Goal: Transaction & Acquisition: Purchase product/service

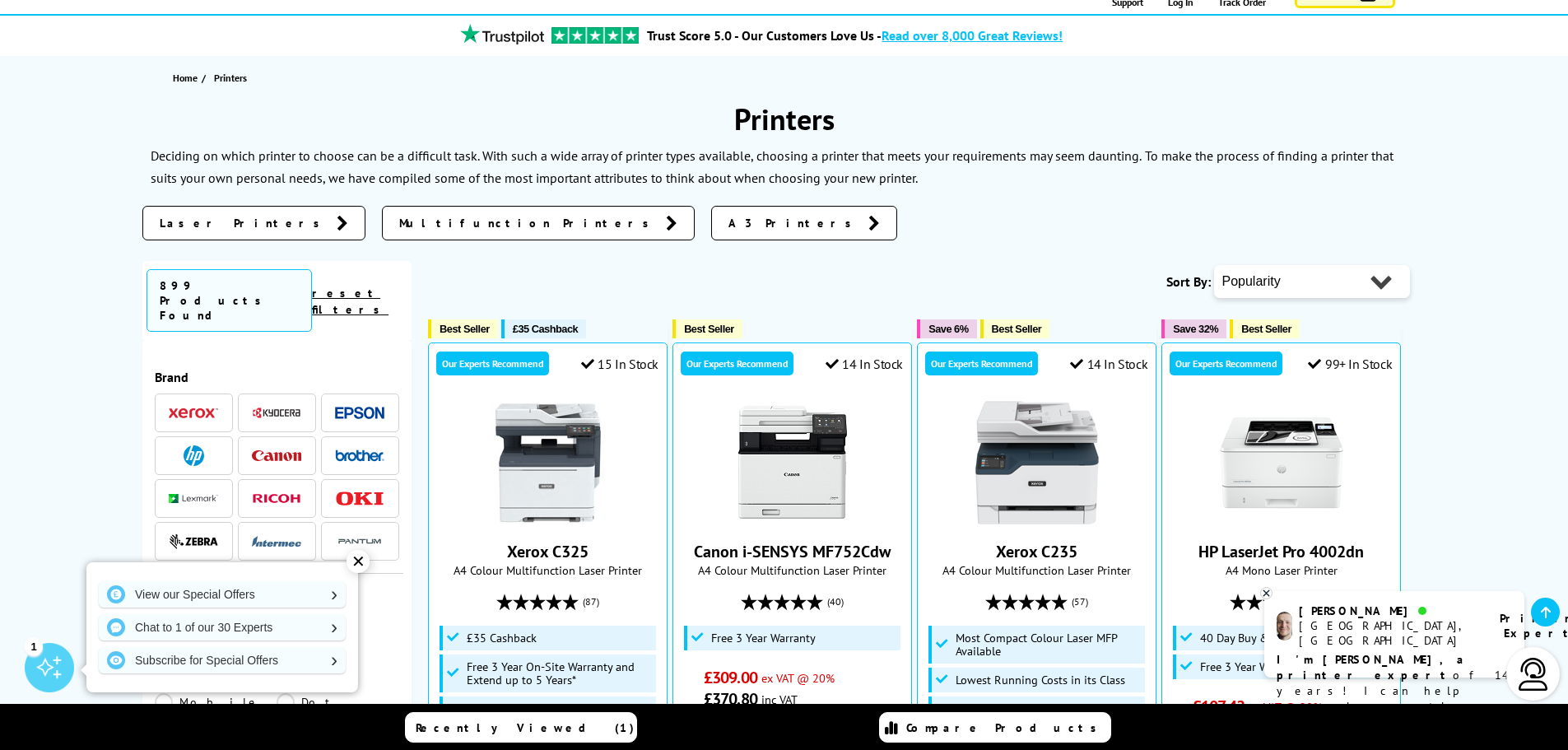
scroll to position [165, 0]
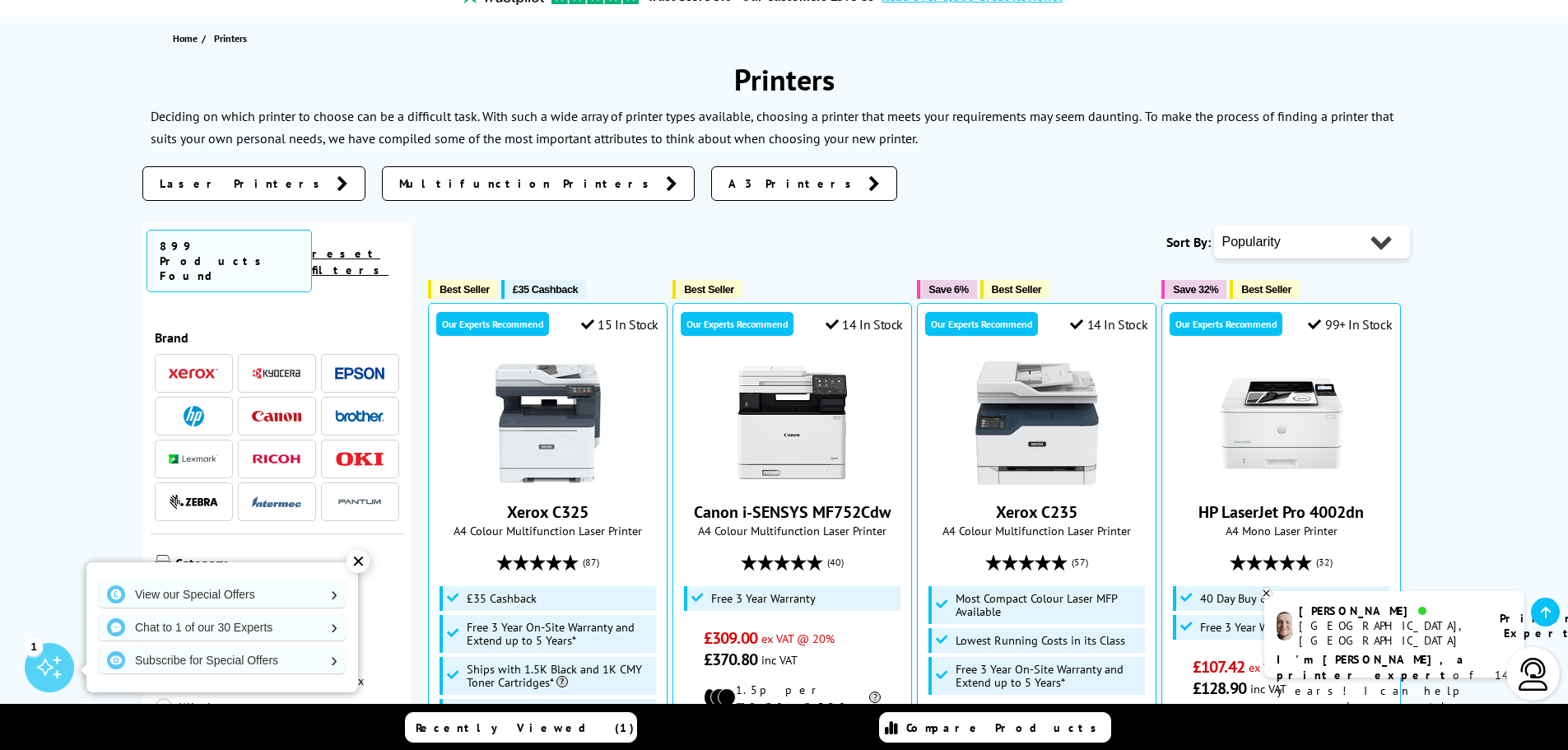
click at [171, 449] on span at bounding box center [193, 459] width 49 height 21
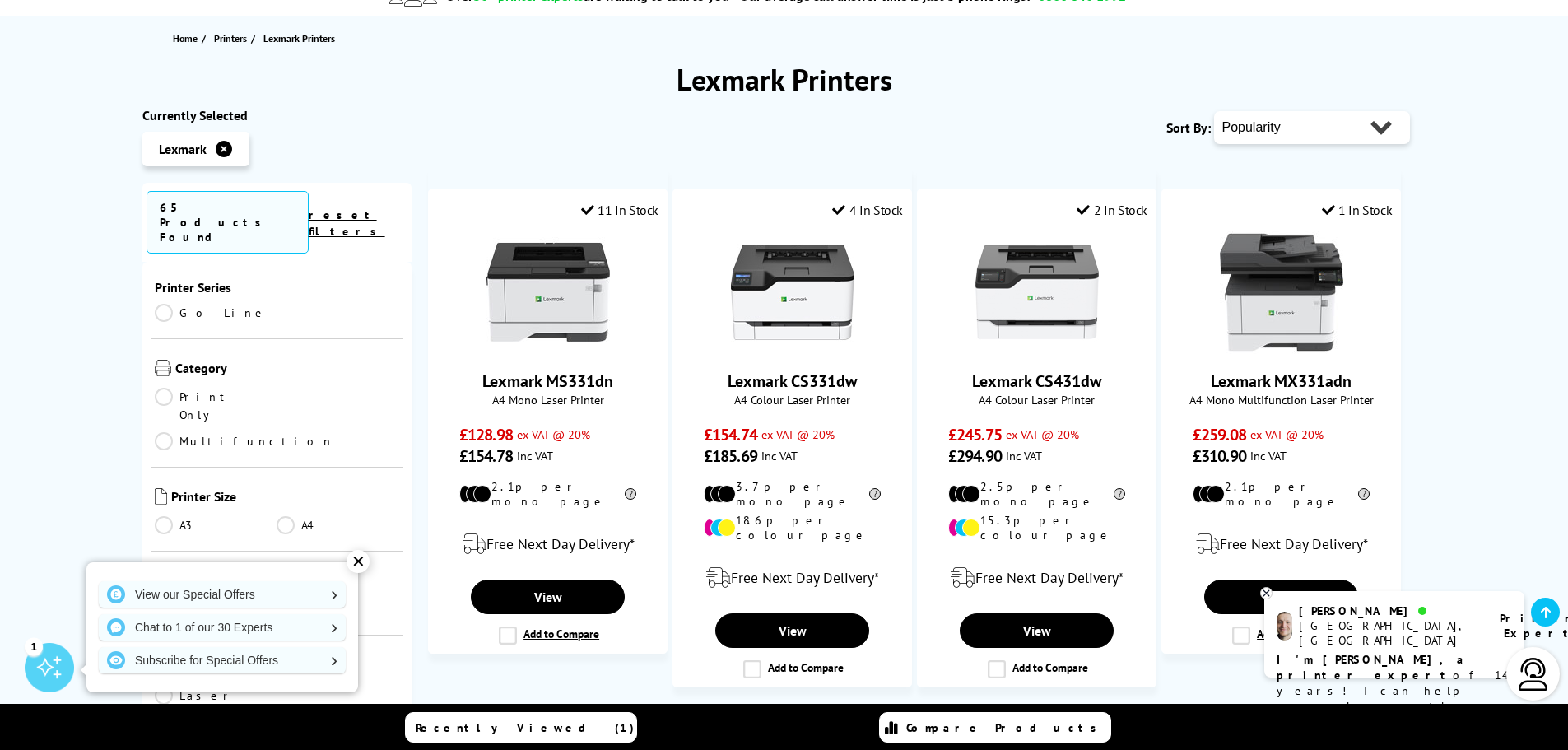
scroll to position [247, 0]
click at [287, 423] on link "Multifunction" at bounding box center [244, 431] width 179 height 18
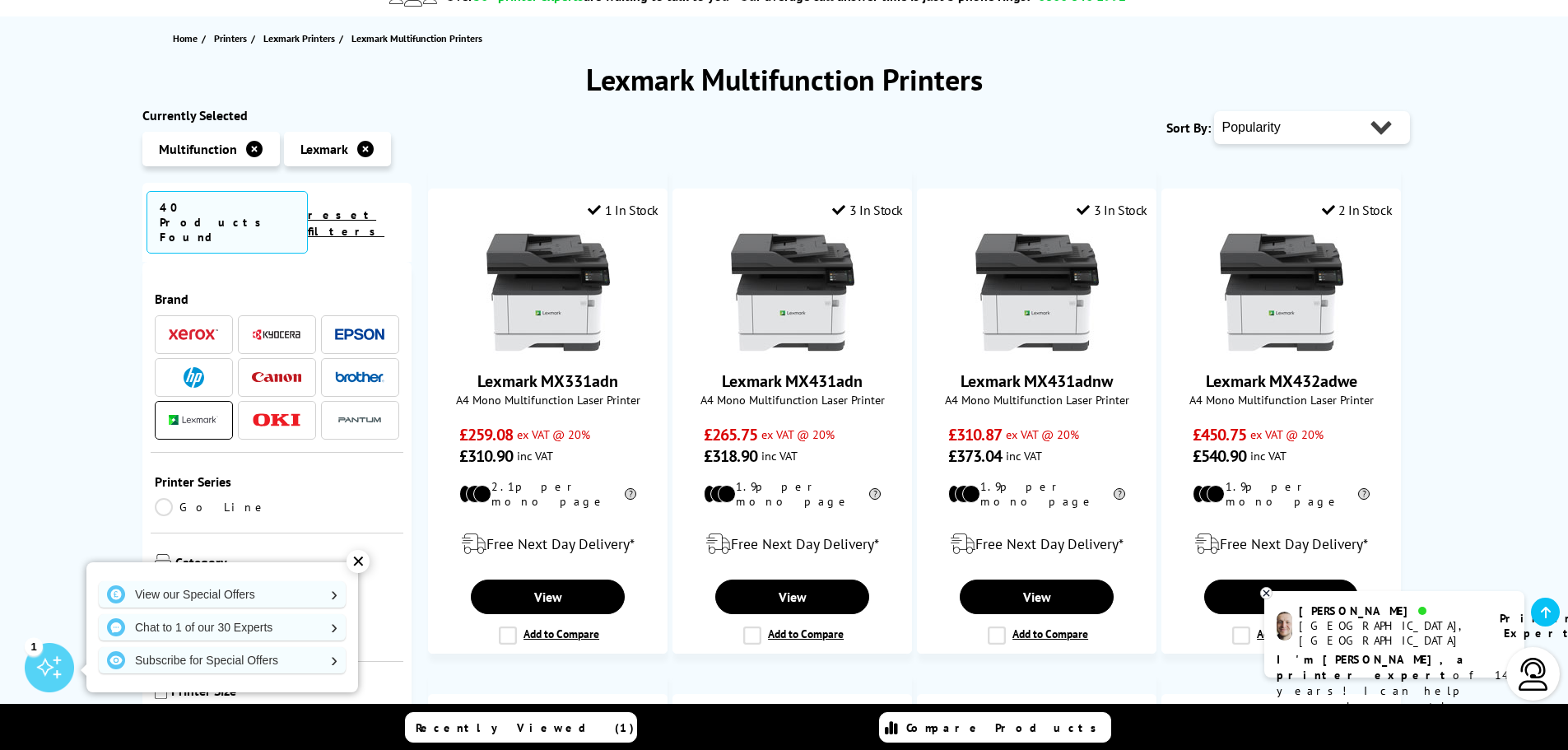
scroll to position [247, 0]
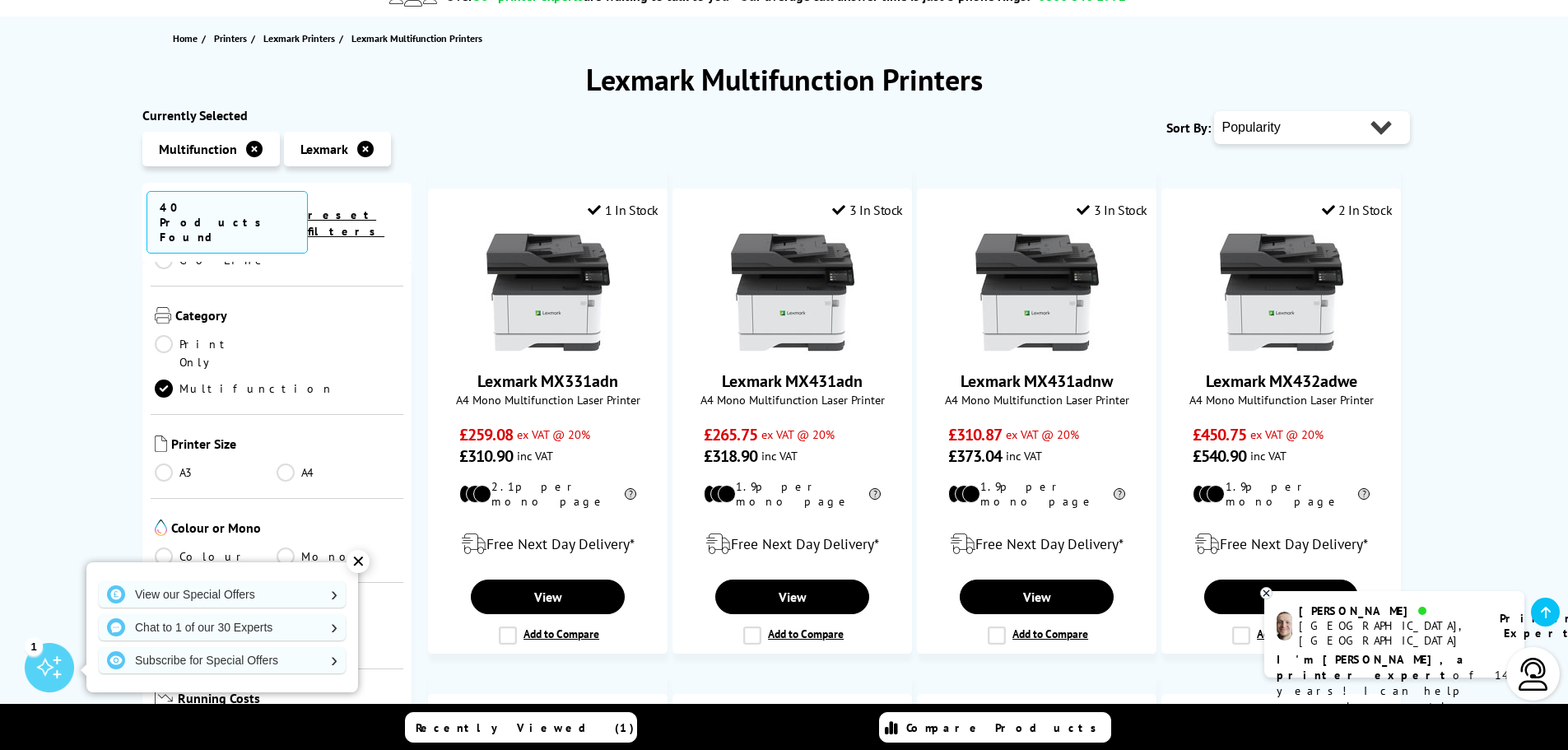
click at [289, 548] on link "Mono" at bounding box center [338, 556] width 123 height 18
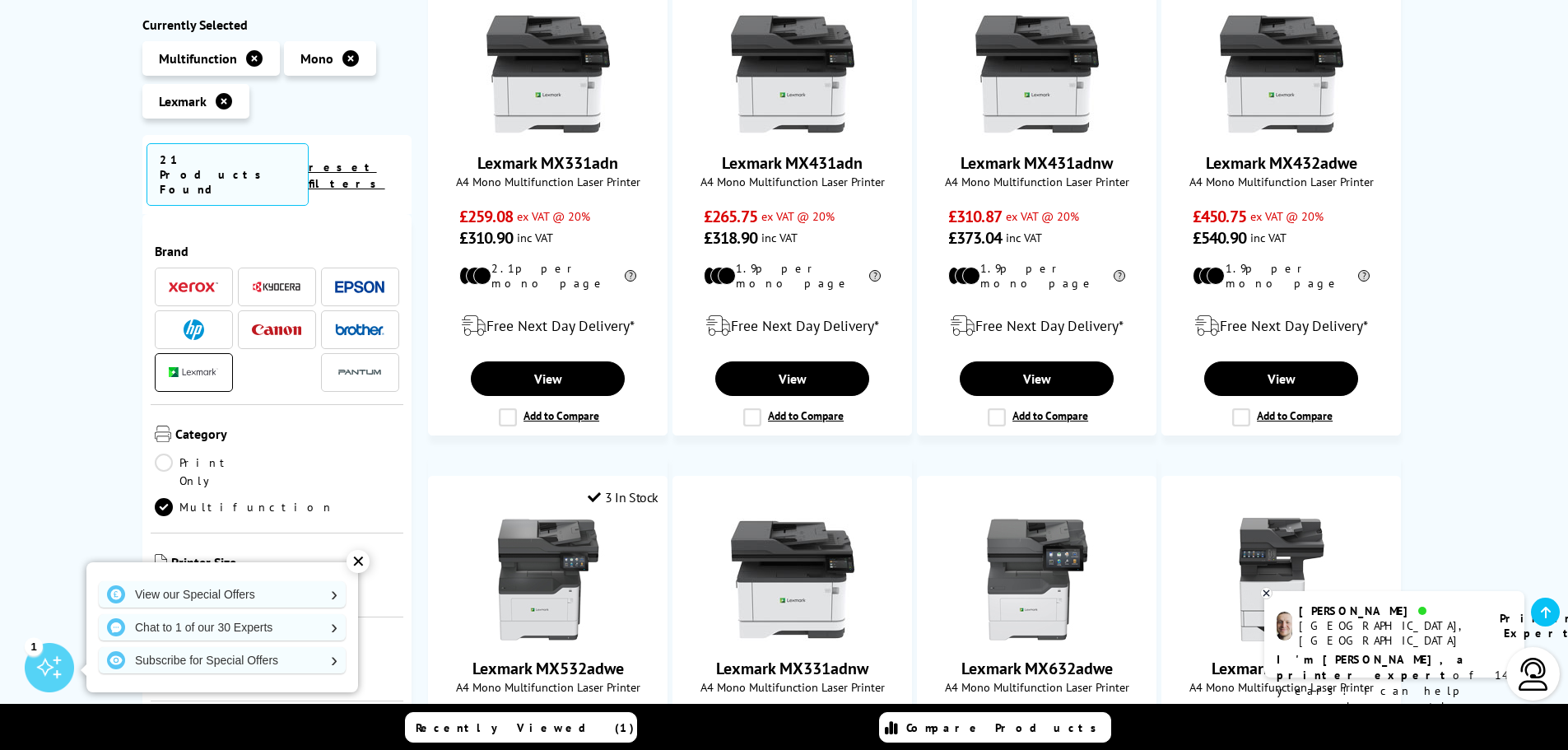
click at [167, 354] on li at bounding box center [194, 372] width 78 height 38
click at [173, 362] on span at bounding box center [193, 372] width 49 height 21
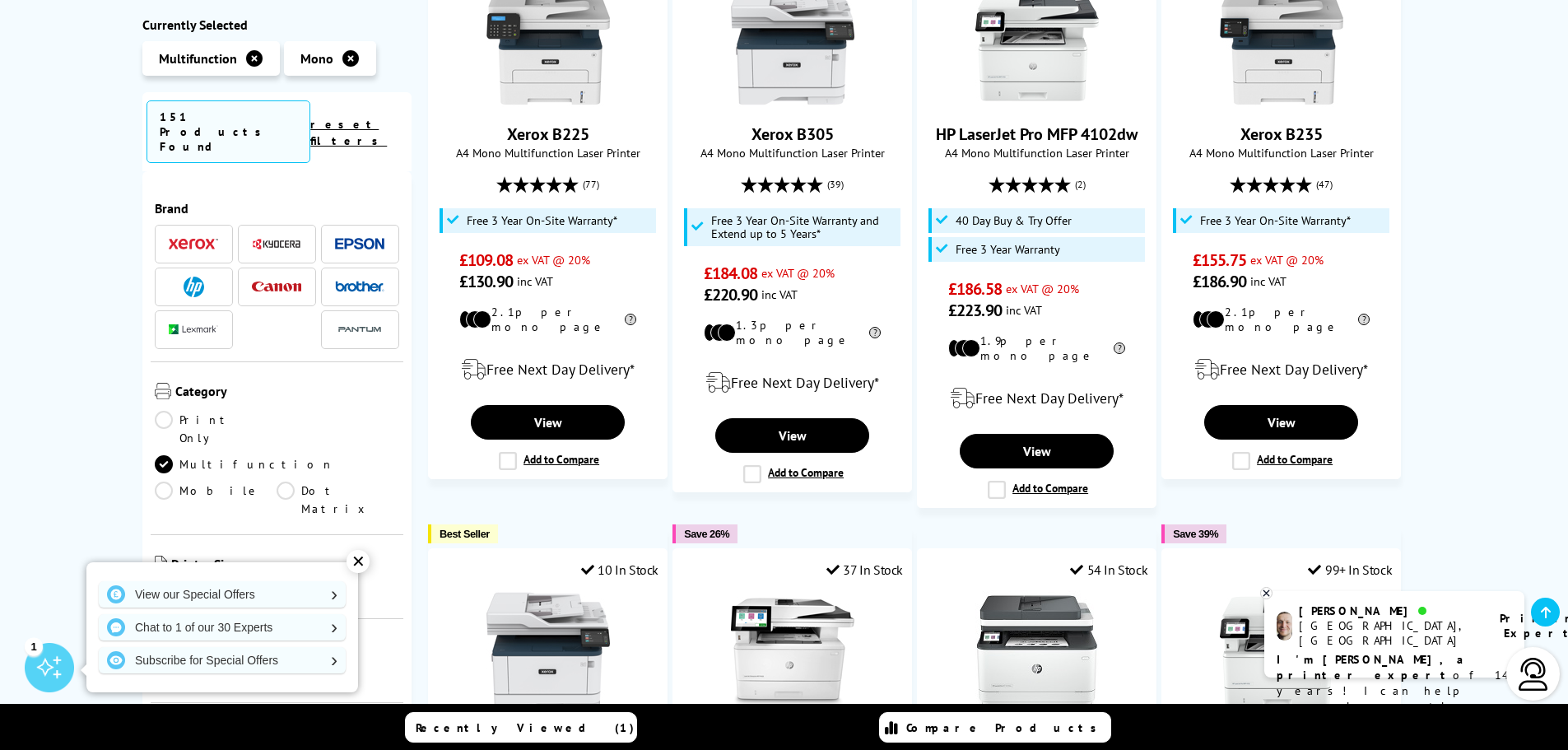
click at [190, 277] on img at bounding box center [194, 287] width 21 height 21
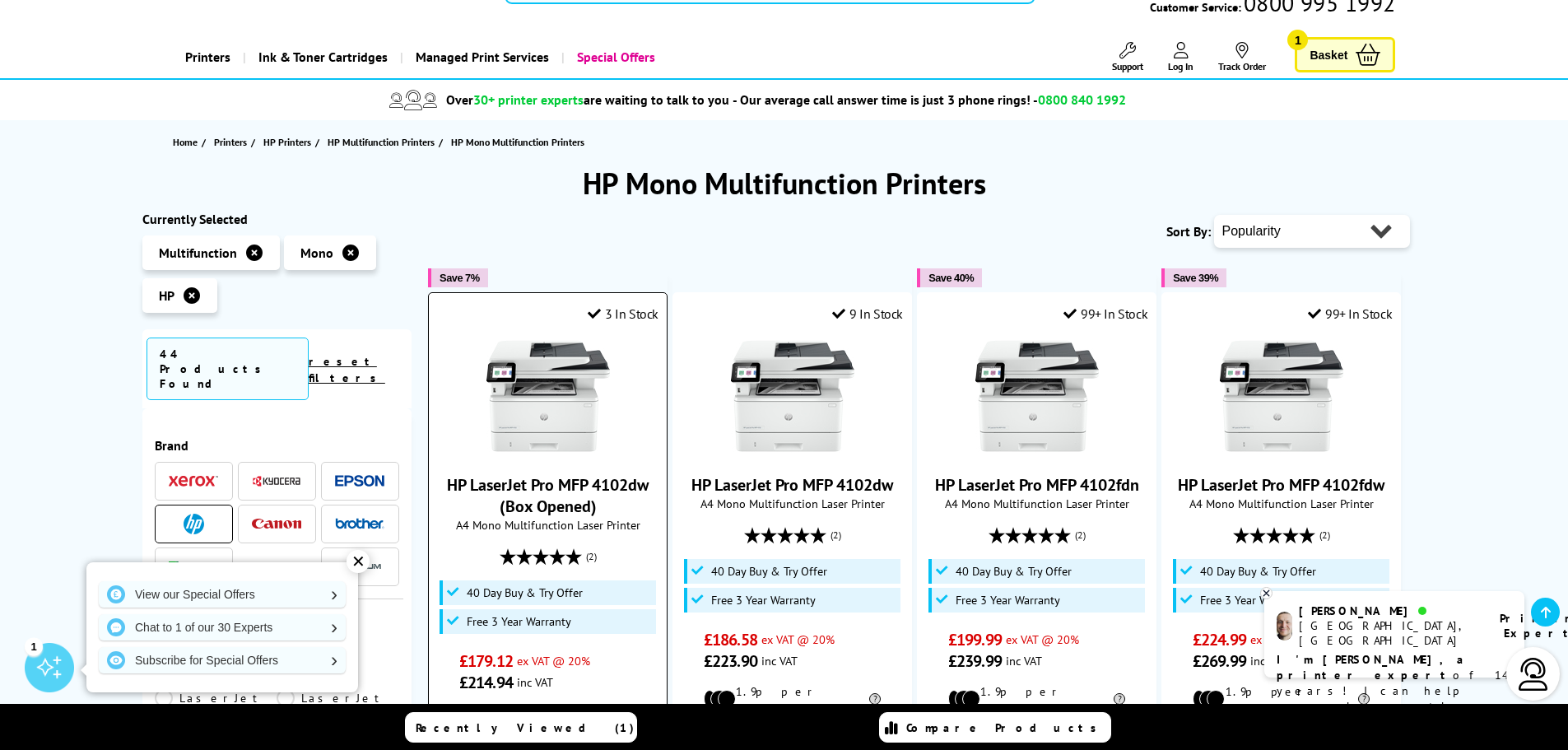
scroll to position [165, 0]
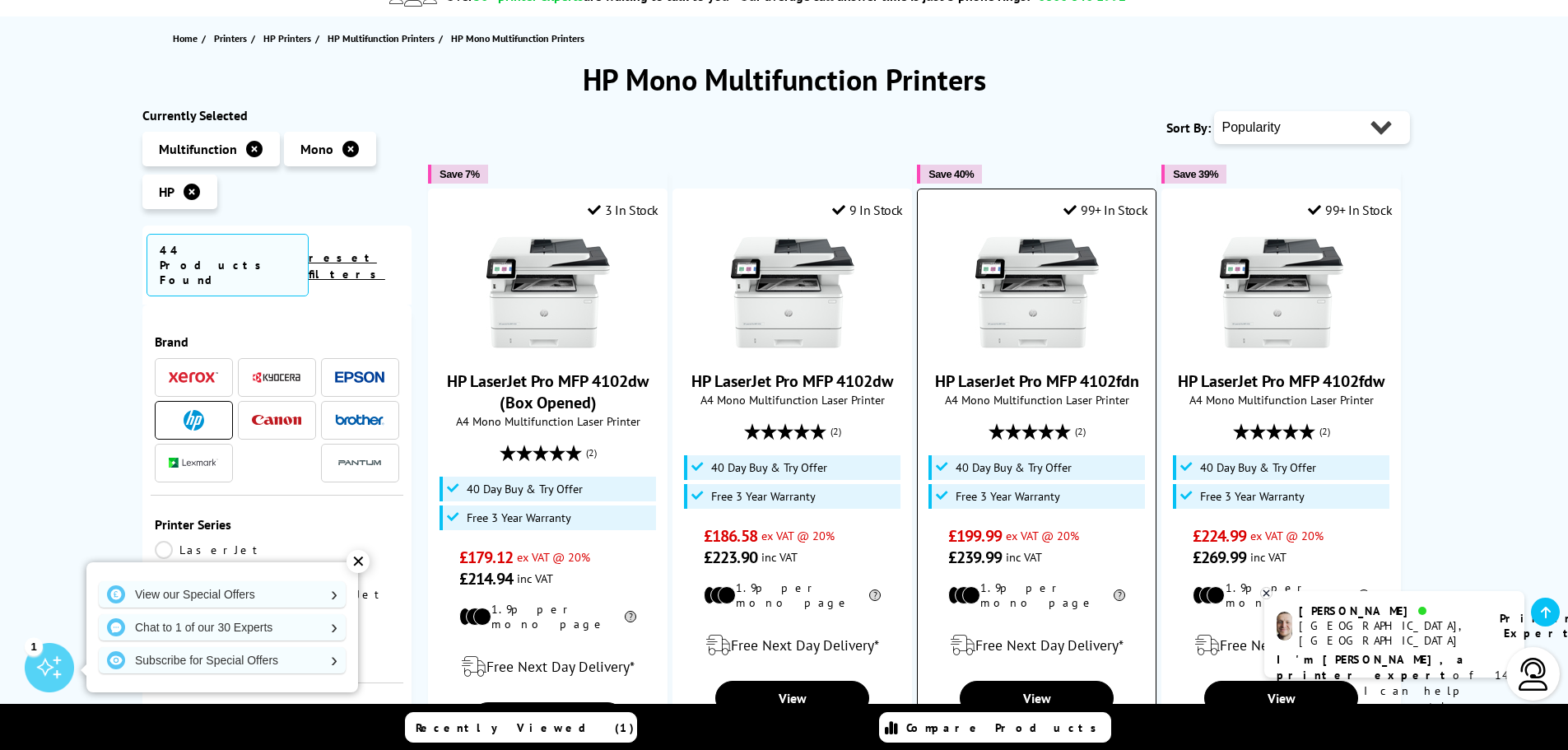
click at [1031, 306] on img at bounding box center [1037, 292] width 123 height 123
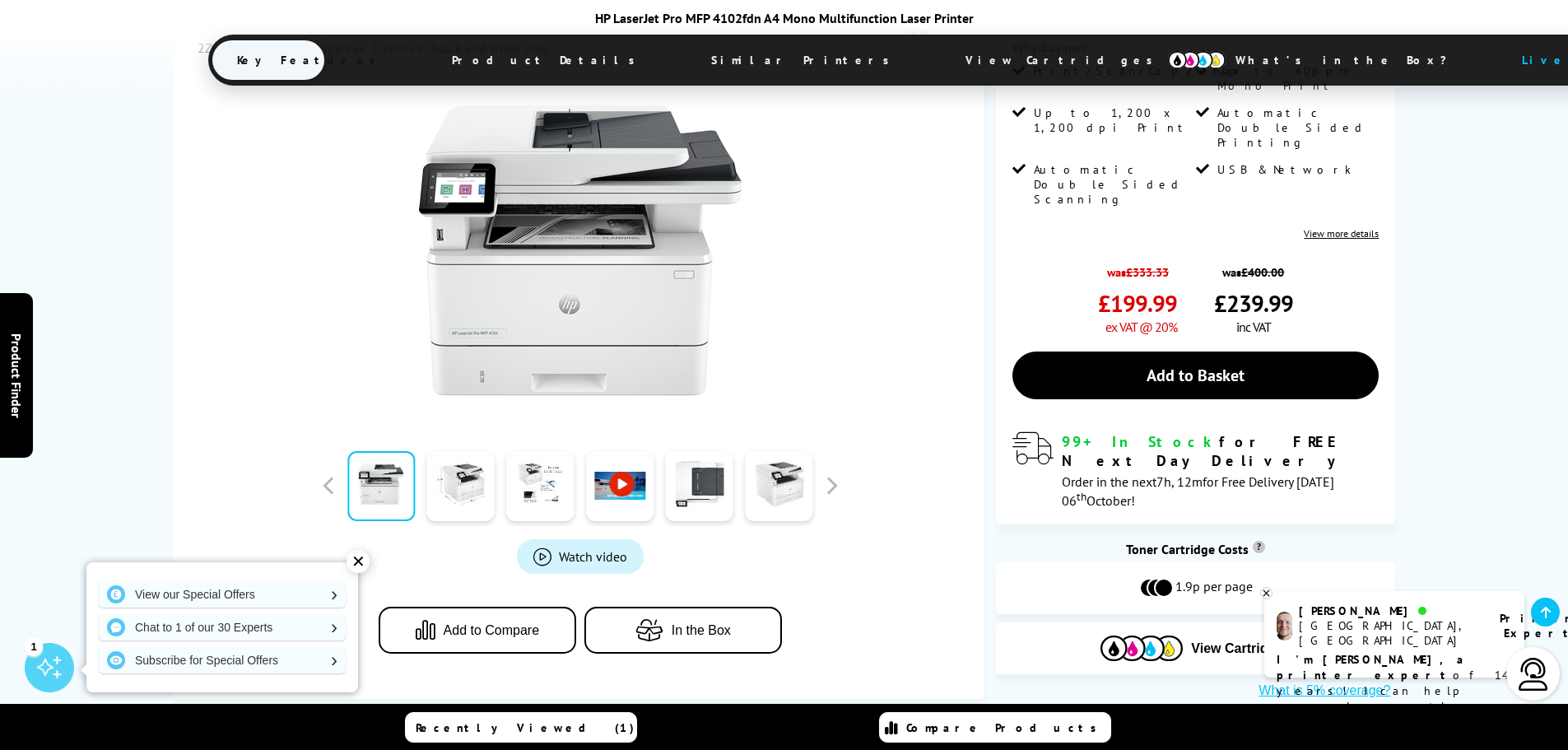
scroll to position [494, 0]
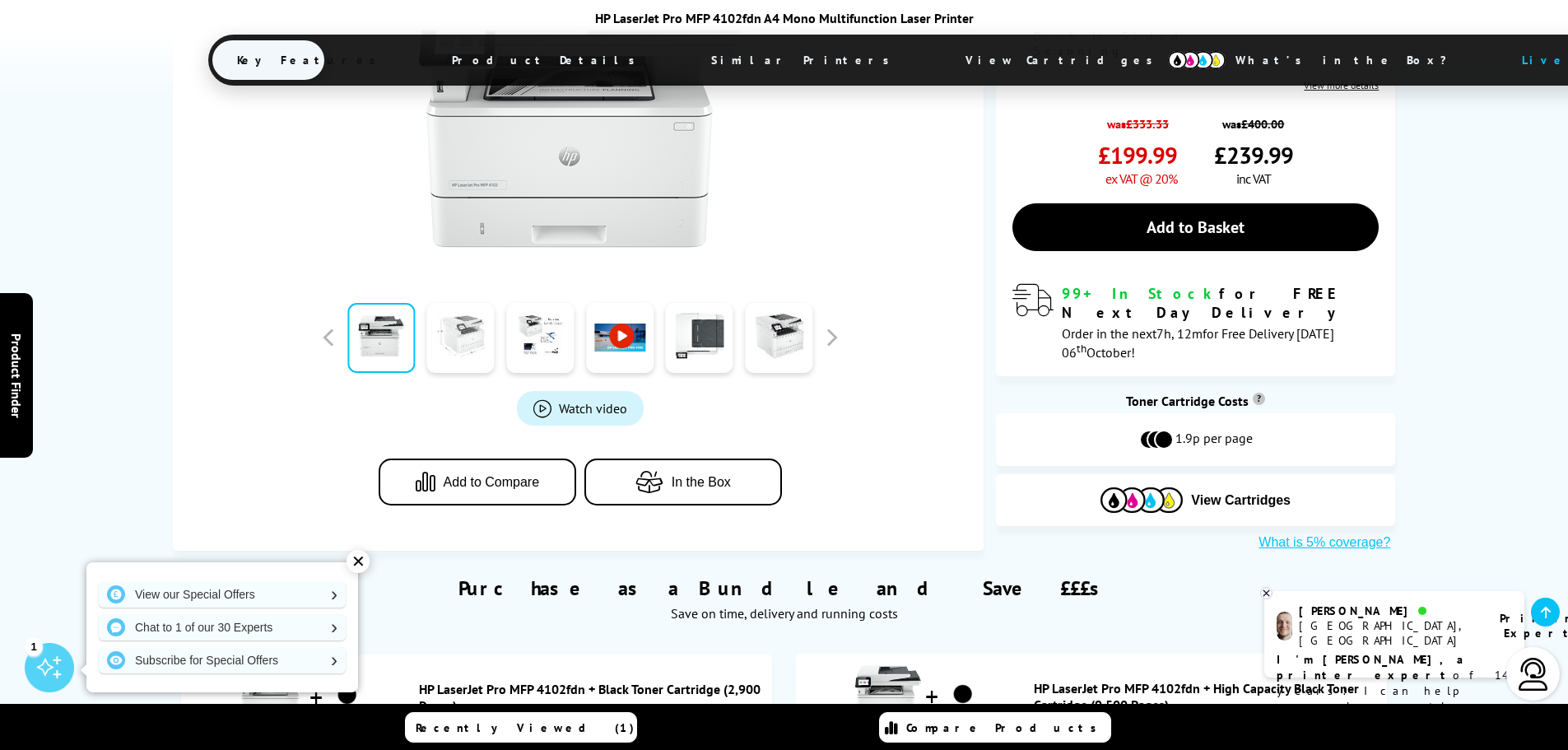
click at [477, 326] on link at bounding box center [461, 338] width 67 height 70
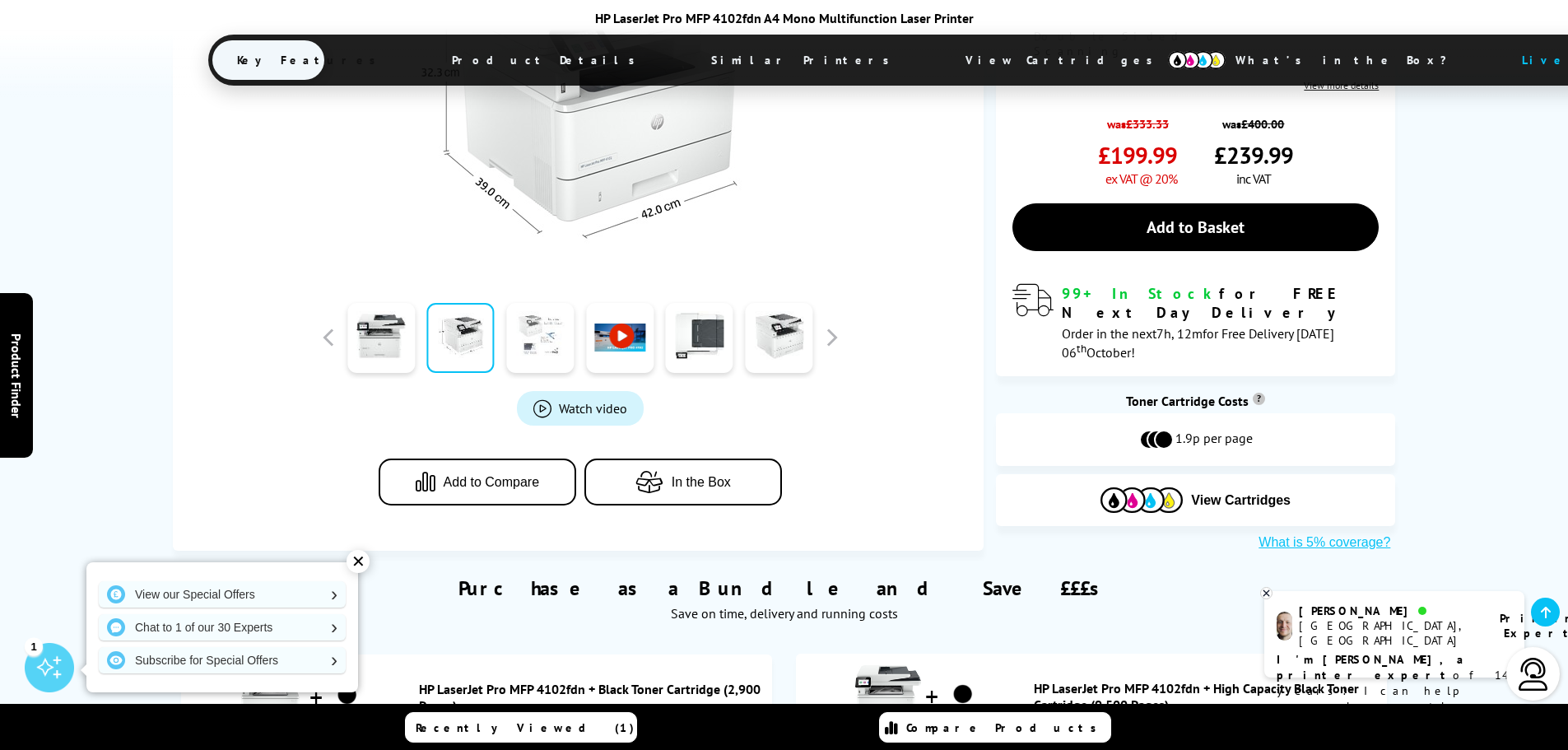
click at [533, 342] on link at bounding box center [540, 338] width 67 height 70
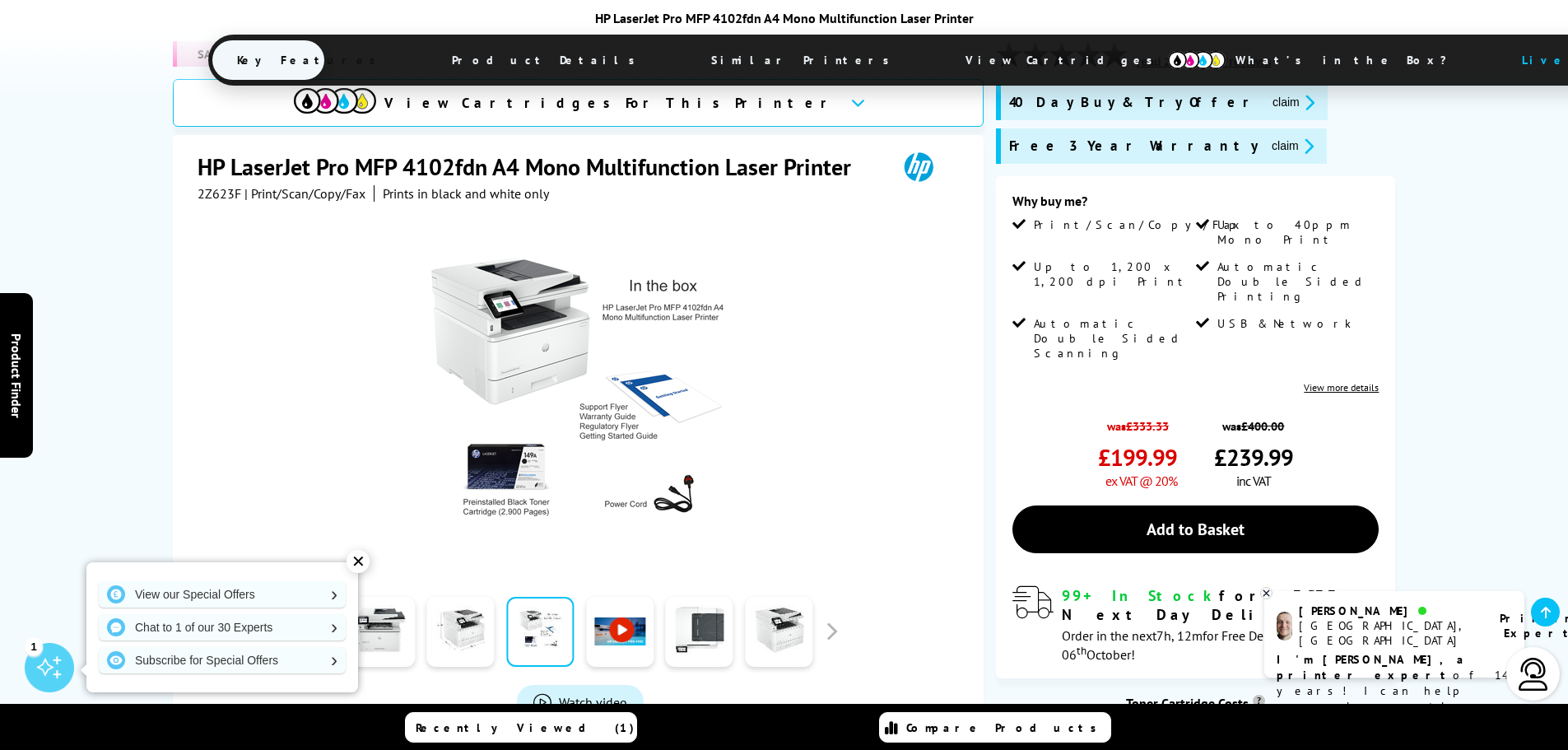
scroll to position [165, 0]
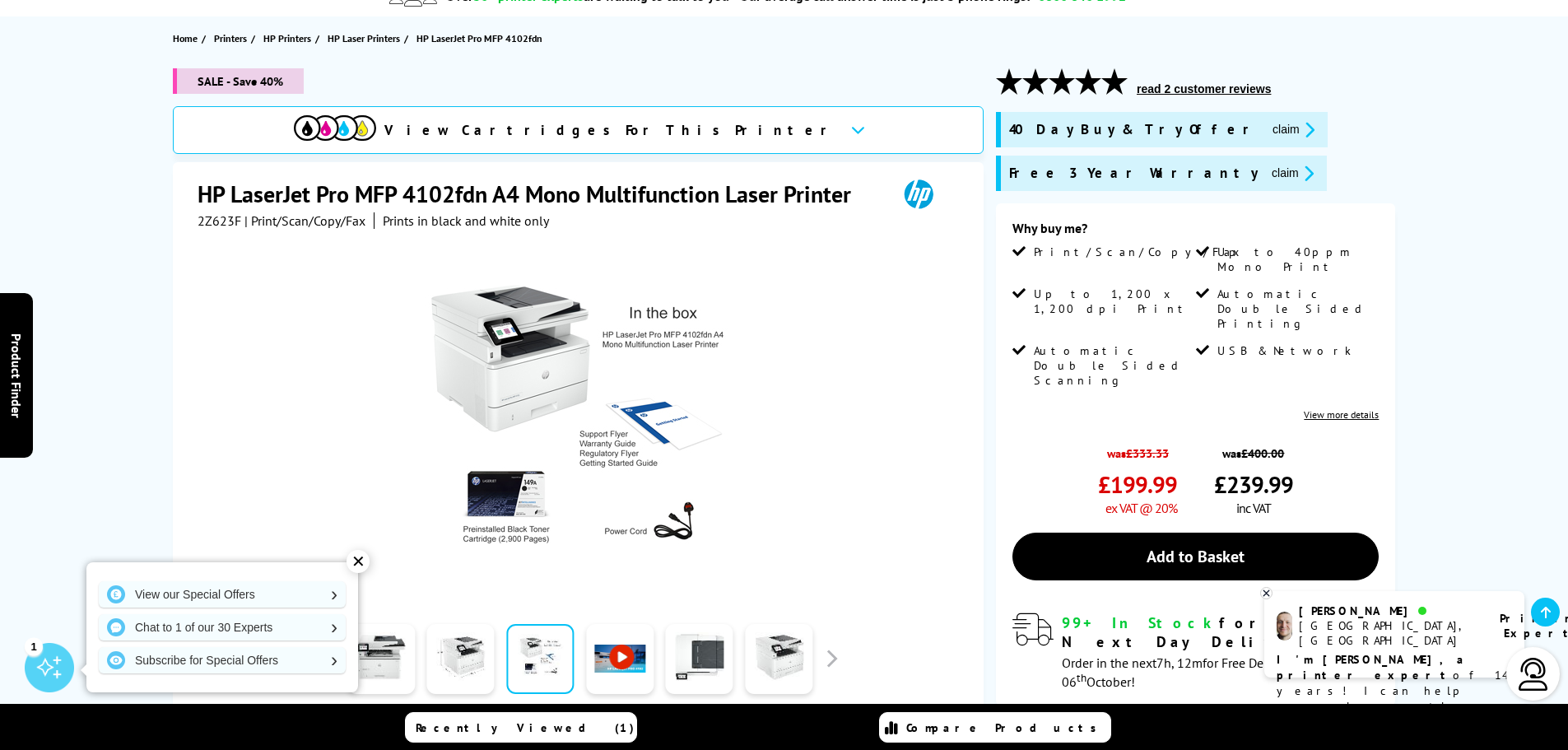
click at [628, 671] on link at bounding box center [620, 659] width 67 height 70
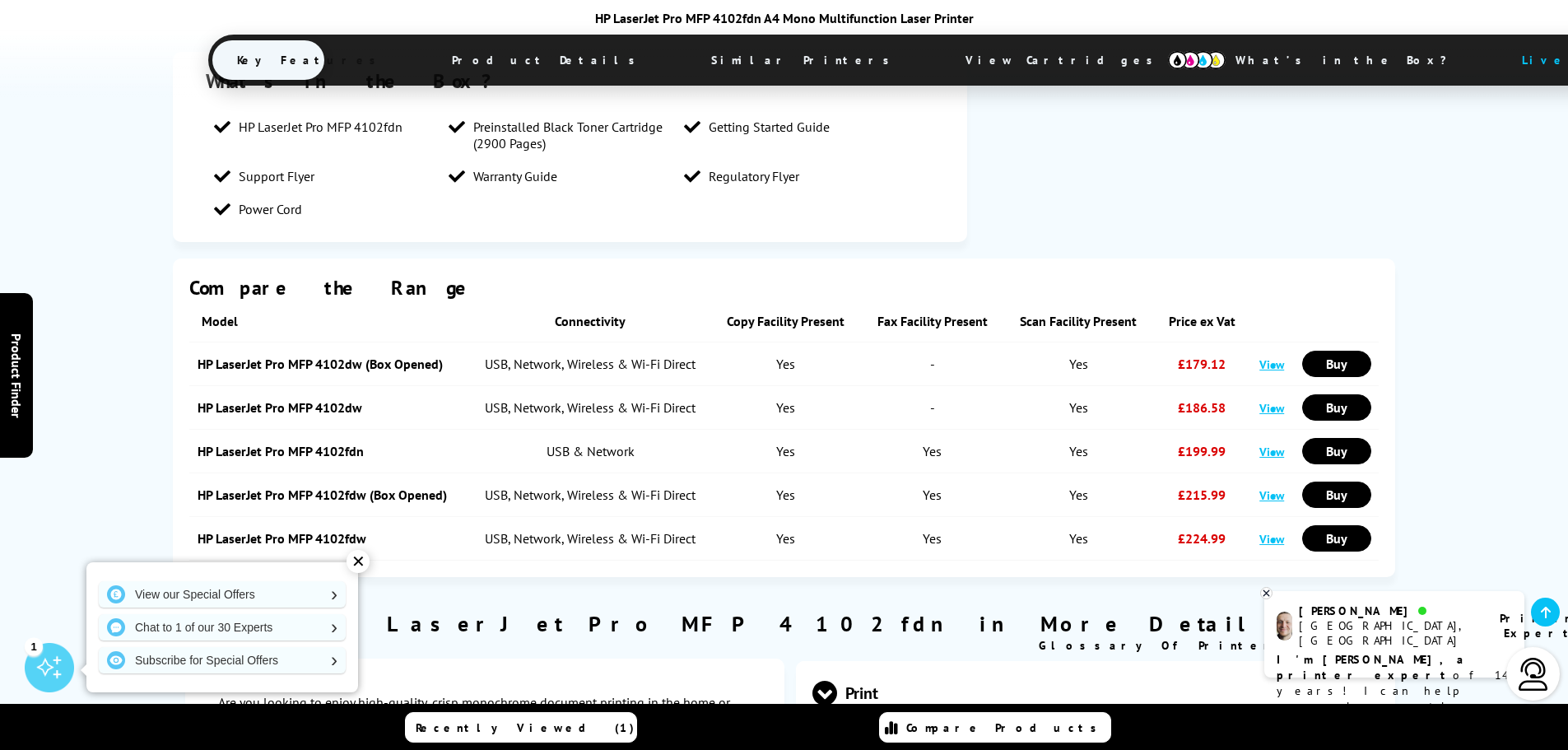
scroll to position [1894, 0]
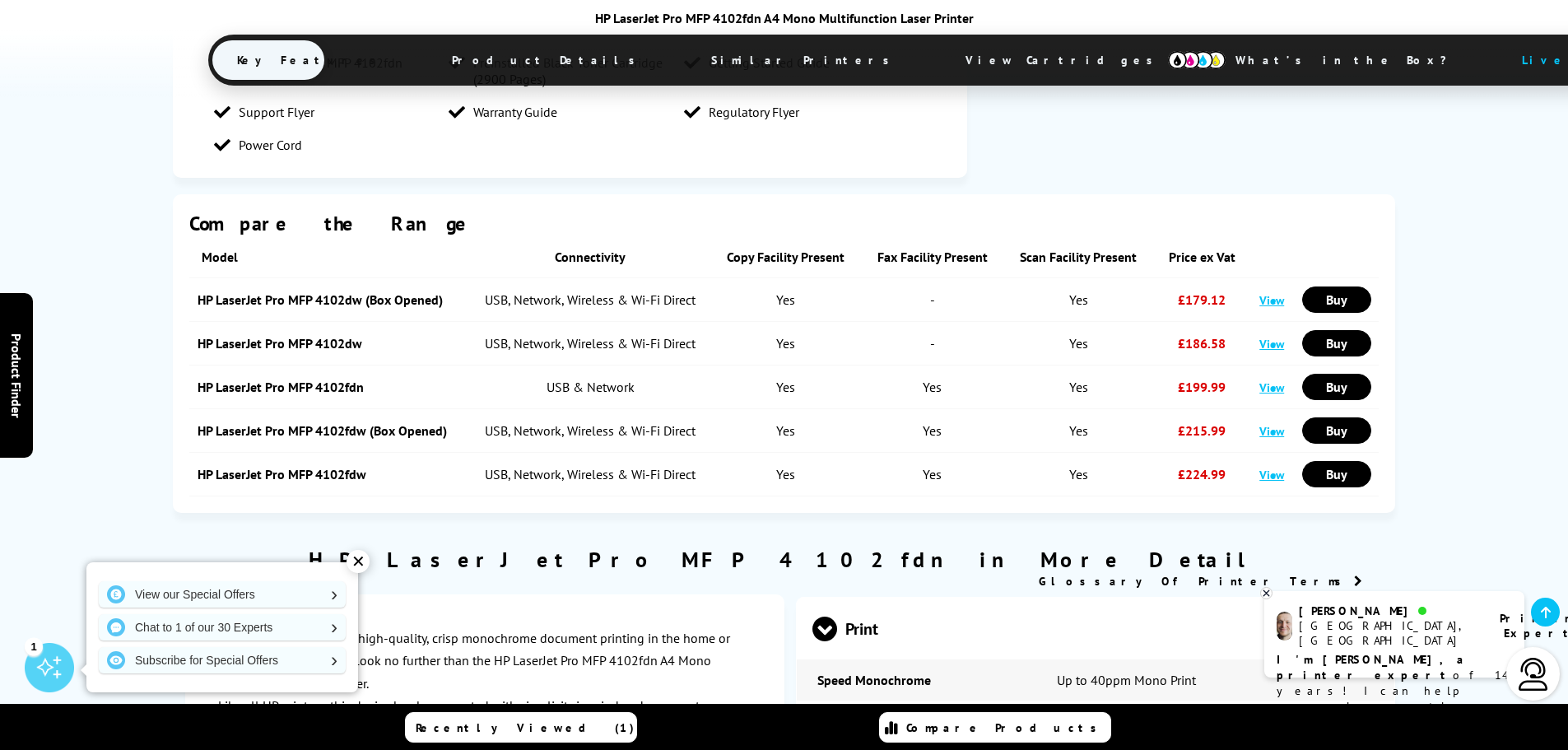
click at [350, 384] on link "HP LaserJet Pro MFP 4102fdn" at bounding box center [281, 387] width 166 height 17
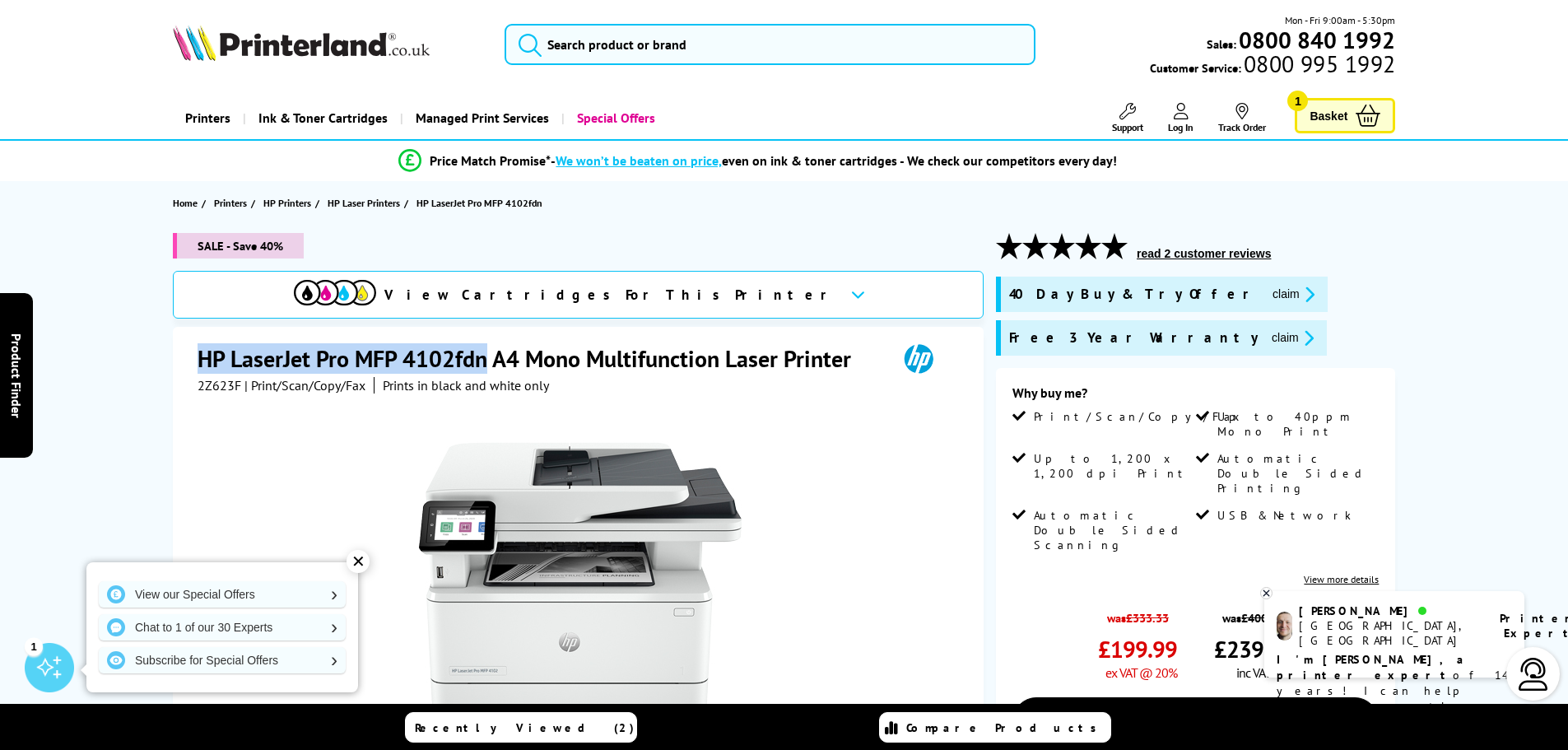
drag, startPoint x: 201, startPoint y: 360, endPoint x: 487, endPoint y: 354, distance: 286.1
click at [487, 354] on h1 "HP LaserJet Pro MFP 4102fdn A4 Mono Multifunction Laser Printer" at bounding box center [532, 358] width 670 height 31
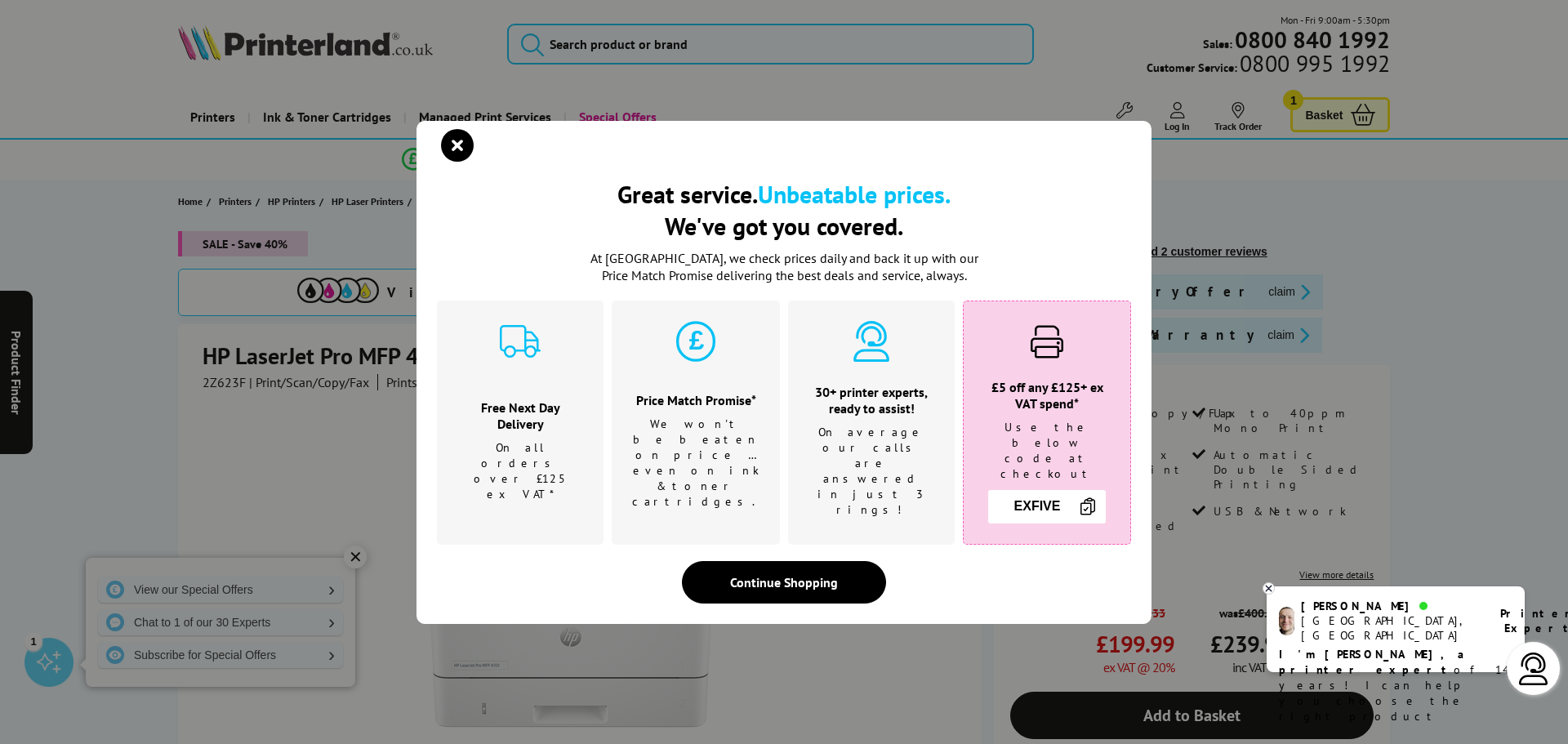
click at [386, 428] on div "Great service. Unbeatable prices. We've got you covered. Great service. Unbeata…" at bounding box center [784, 372] width 1568 height 744
click at [1000, 202] on h2 "Great service. Unbeatable prices. We've got you covered." at bounding box center [784, 209] width 694 height 64
click at [459, 162] on icon "close modal" at bounding box center [457, 144] width 32 height 32
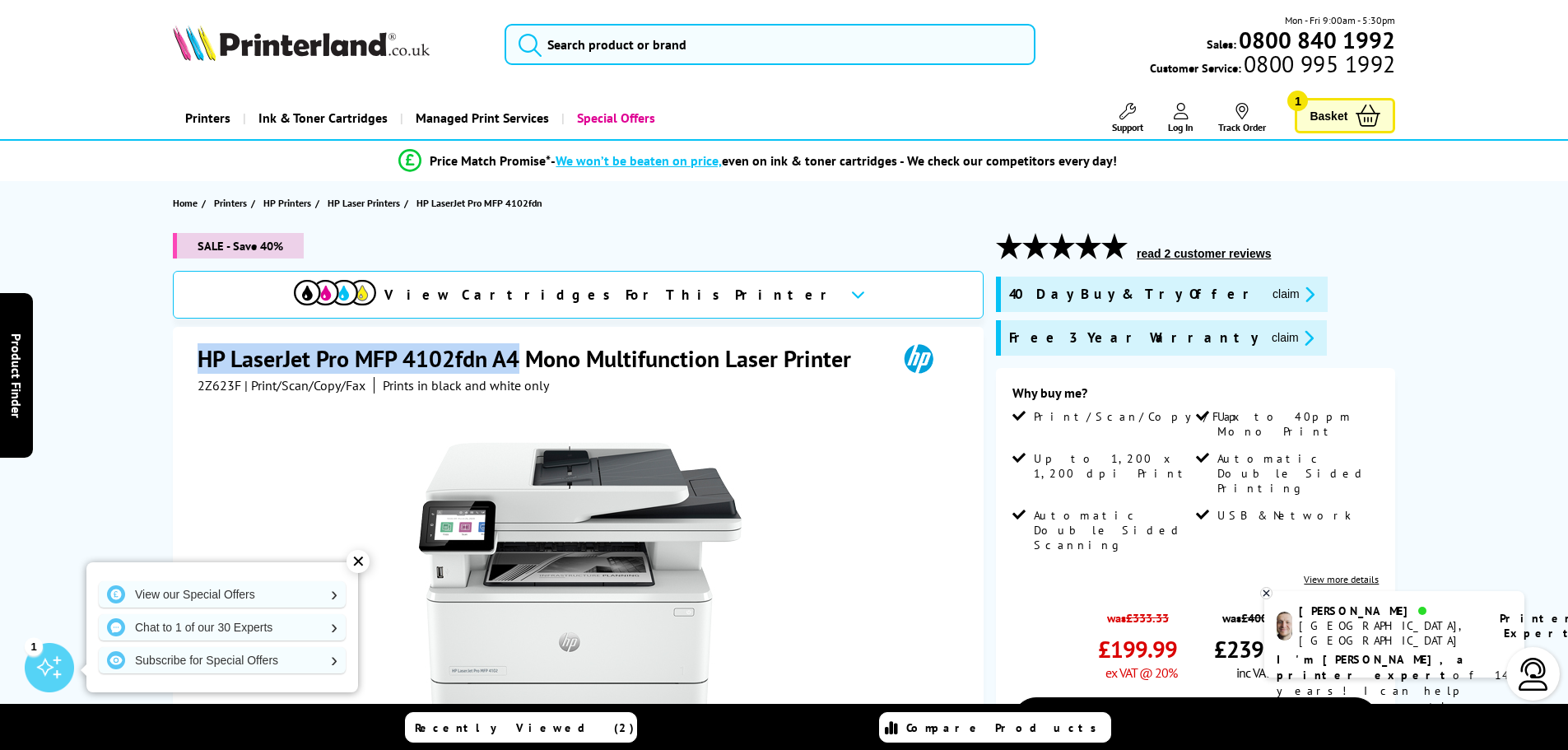
drag, startPoint x: 195, startPoint y: 364, endPoint x: 515, endPoint y: 346, distance: 320.5
click at [515, 346] on div "HP LaserJet Pro MFP 4102fdn A4 Mono Multifunction Laser Printer 2Z623F | Print/…" at bounding box center [578, 681] width 811 height 710
copy h1 "HP LaserJet Pro MFP 4102fdn A4"
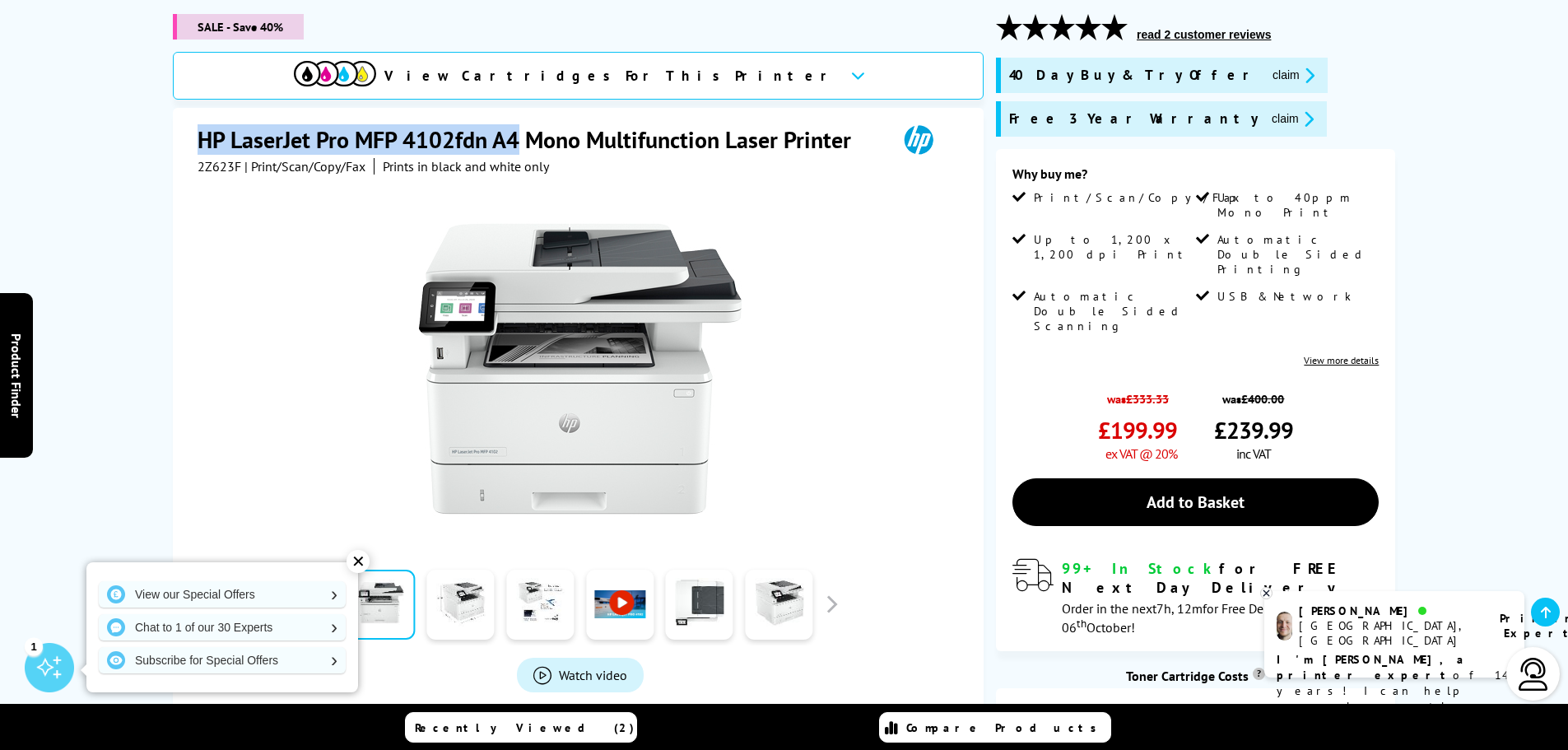
scroll to position [247, 0]
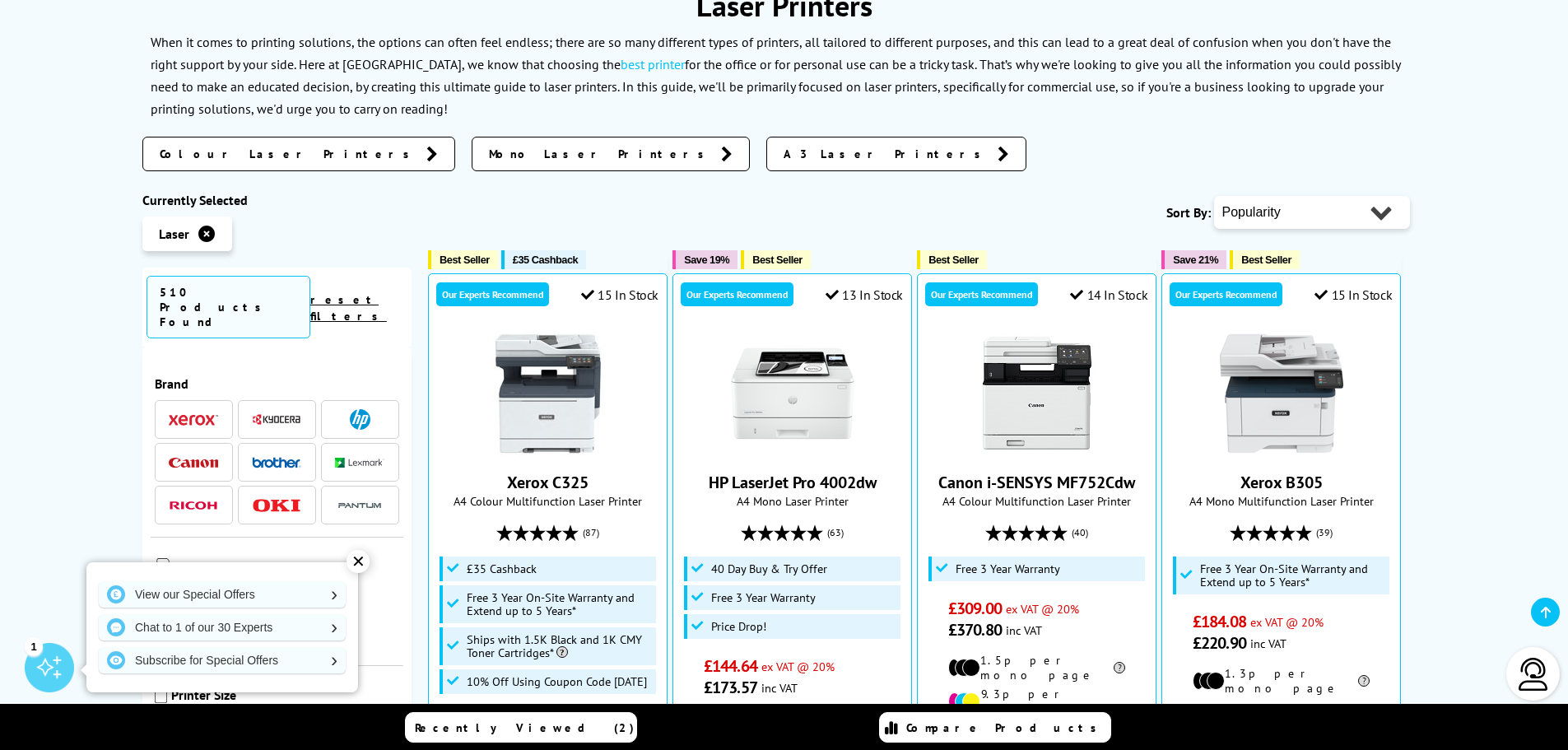
scroll to position [247, 0]
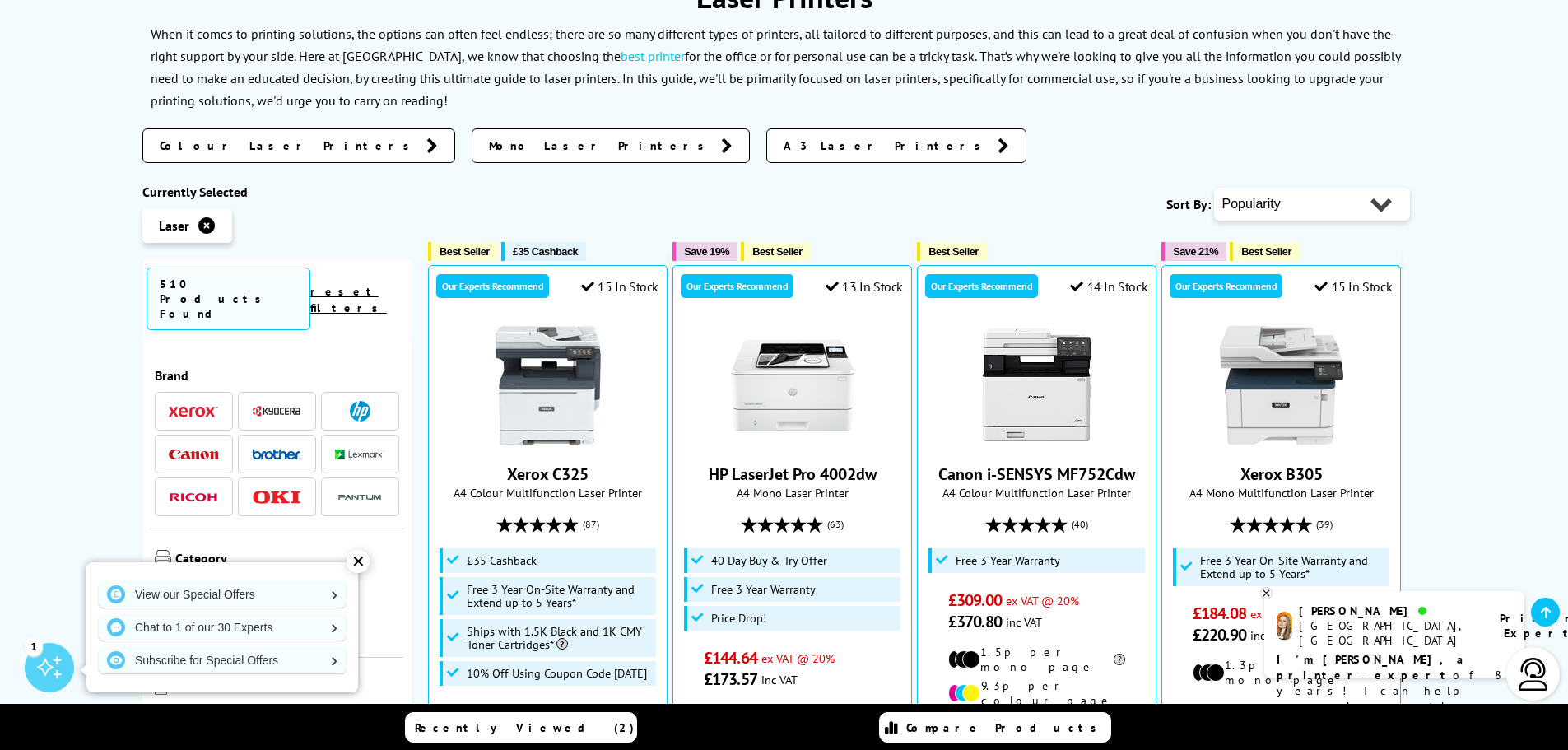
click at [354, 401] on img at bounding box center [360, 411] width 21 height 21
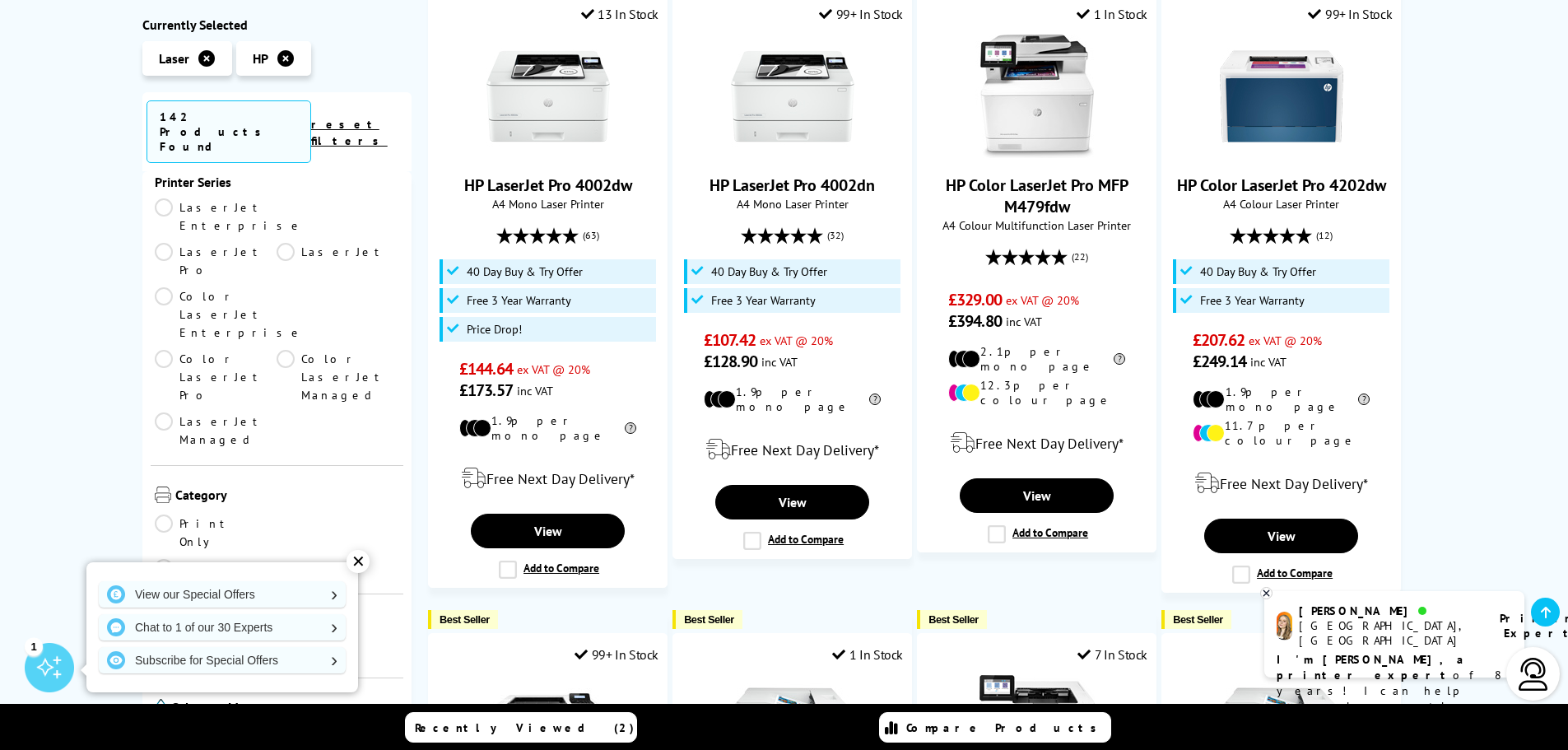
scroll to position [247, 0]
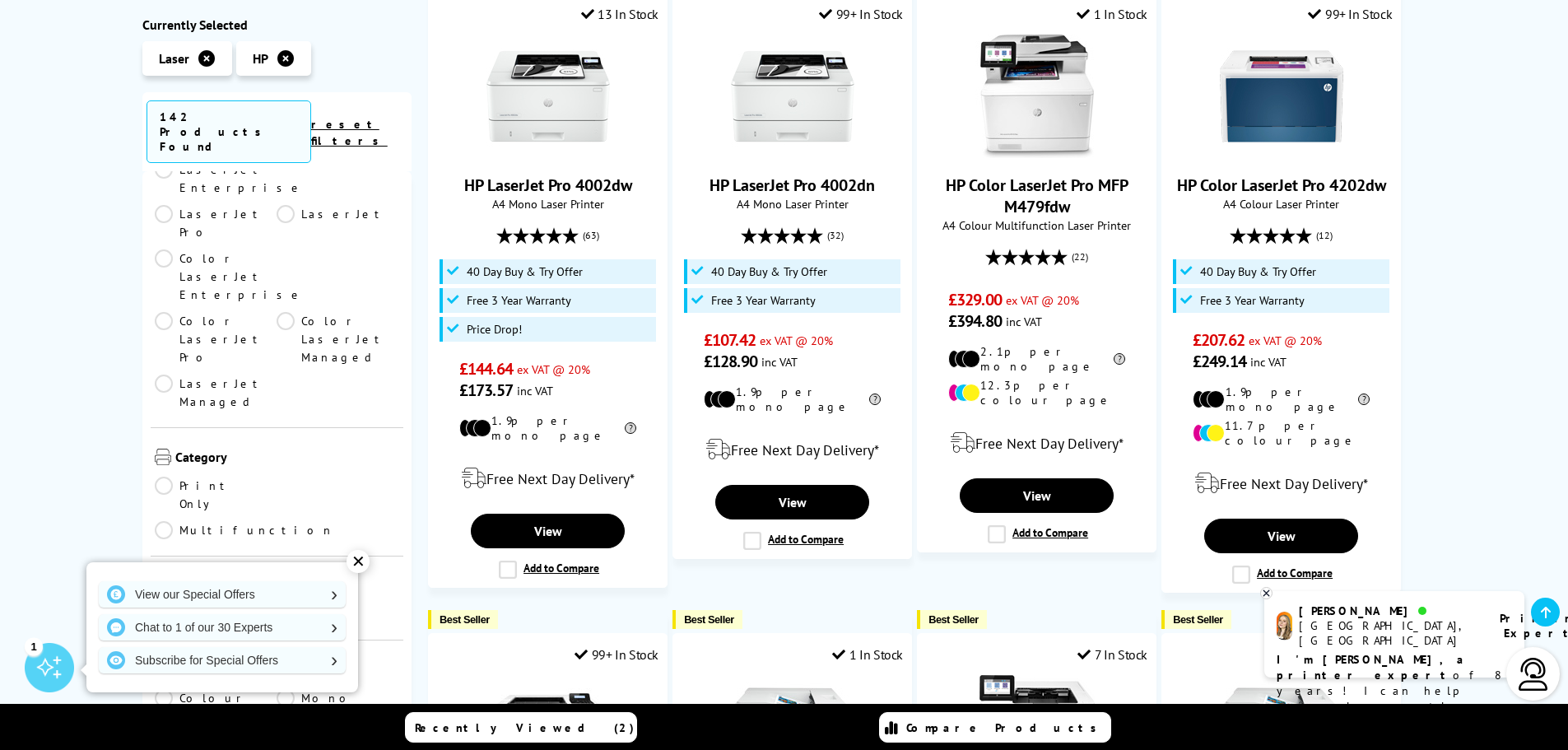
click at [282, 521] on link "Multifunction" at bounding box center [244, 530] width 179 height 18
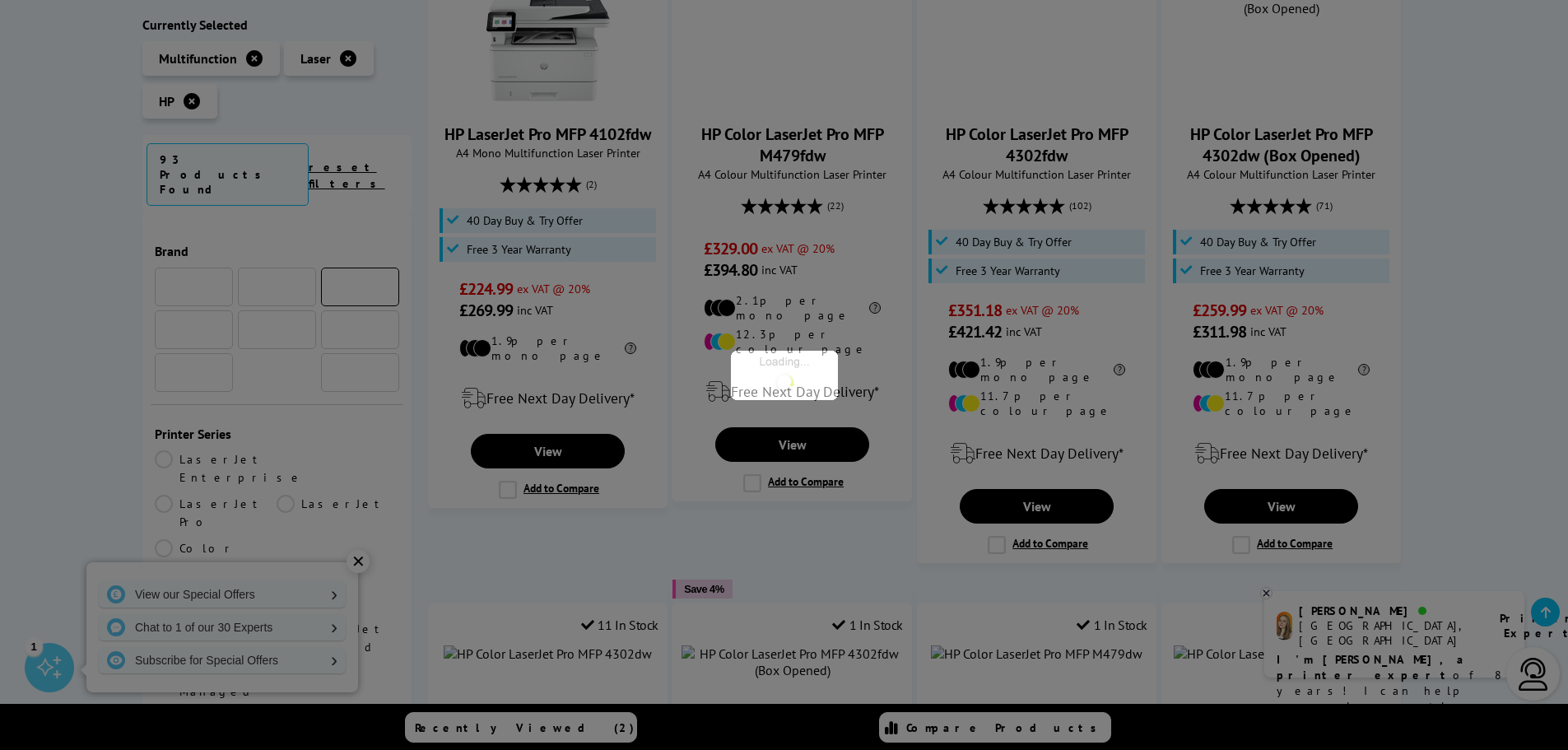
scroll to position [247, 0]
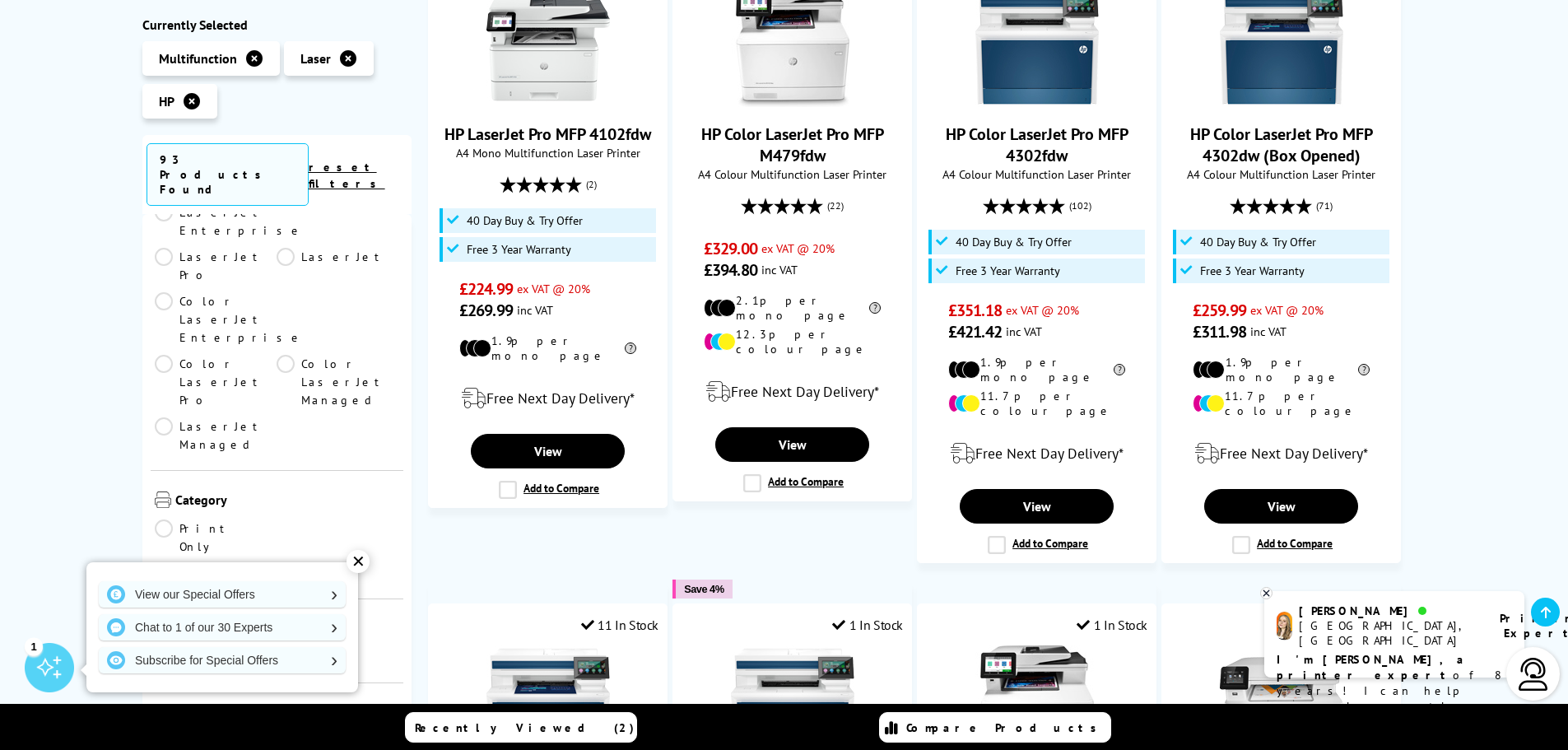
click at [291, 732] on link "Mono" at bounding box center [338, 741] width 123 height 18
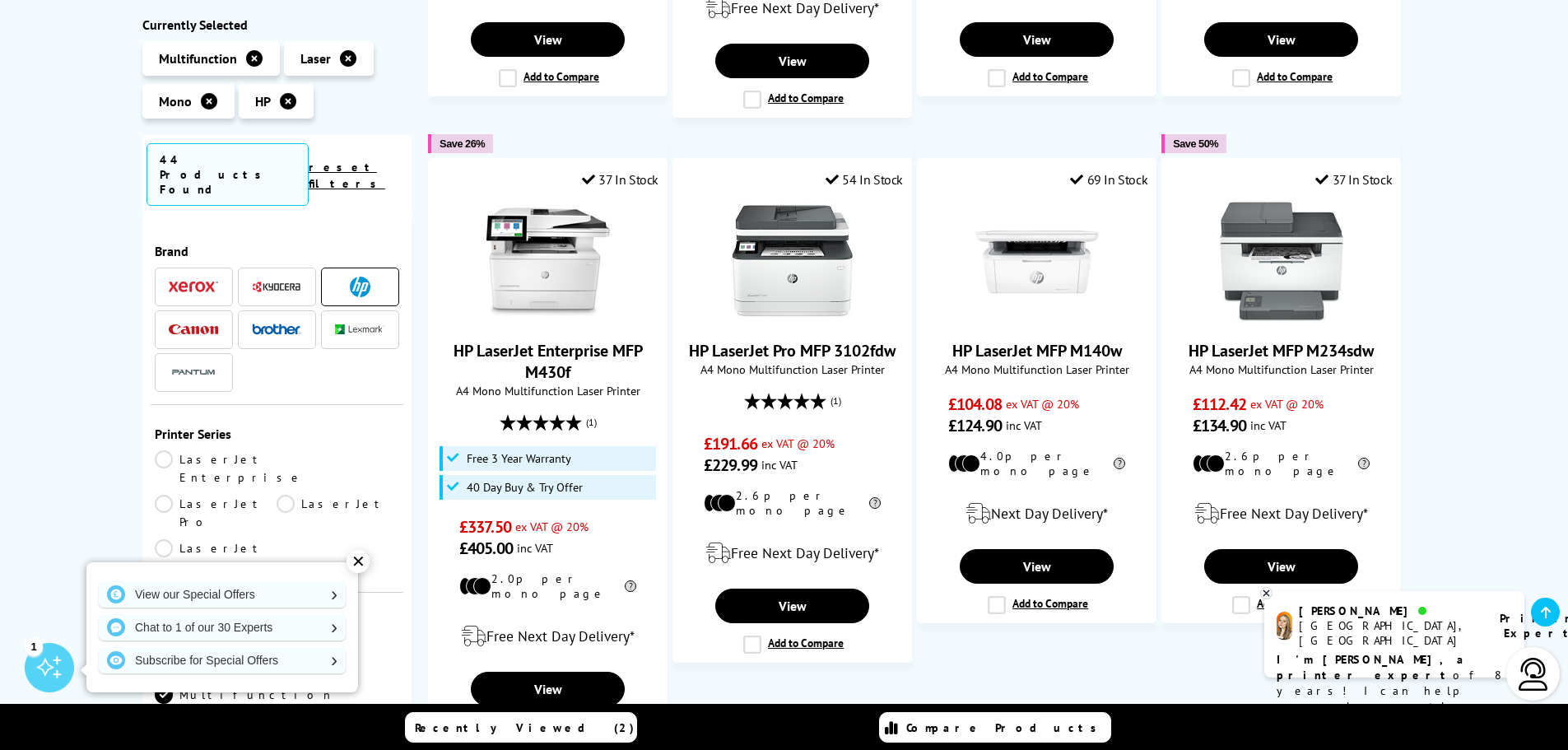
click at [350, 277] on img at bounding box center [360, 287] width 21 height 21
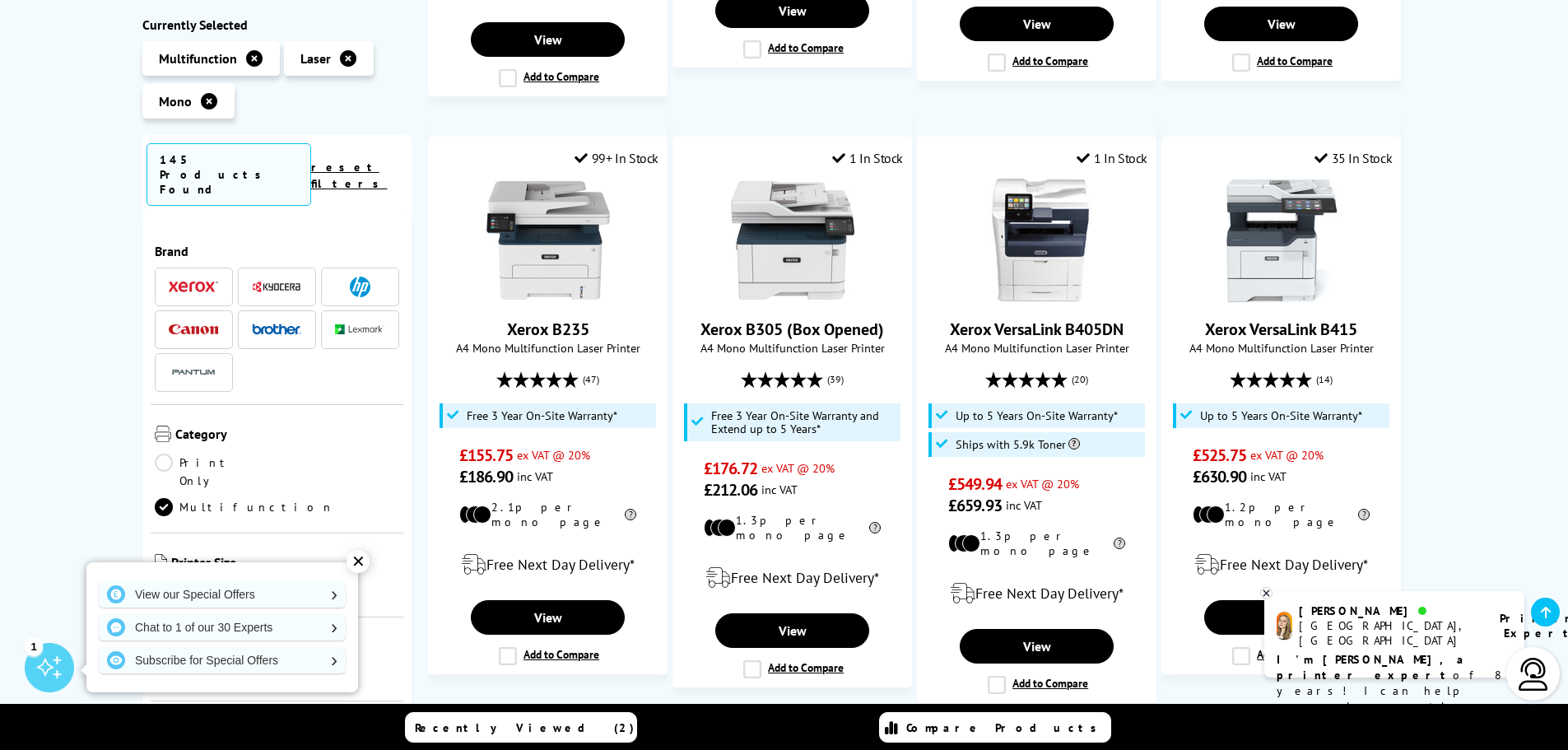
click at [382, 311] on li at bounding box center [360, 329] width 78 height 38
click at [361, 320] on span at bounding box center [359, 330] width 49 height 21
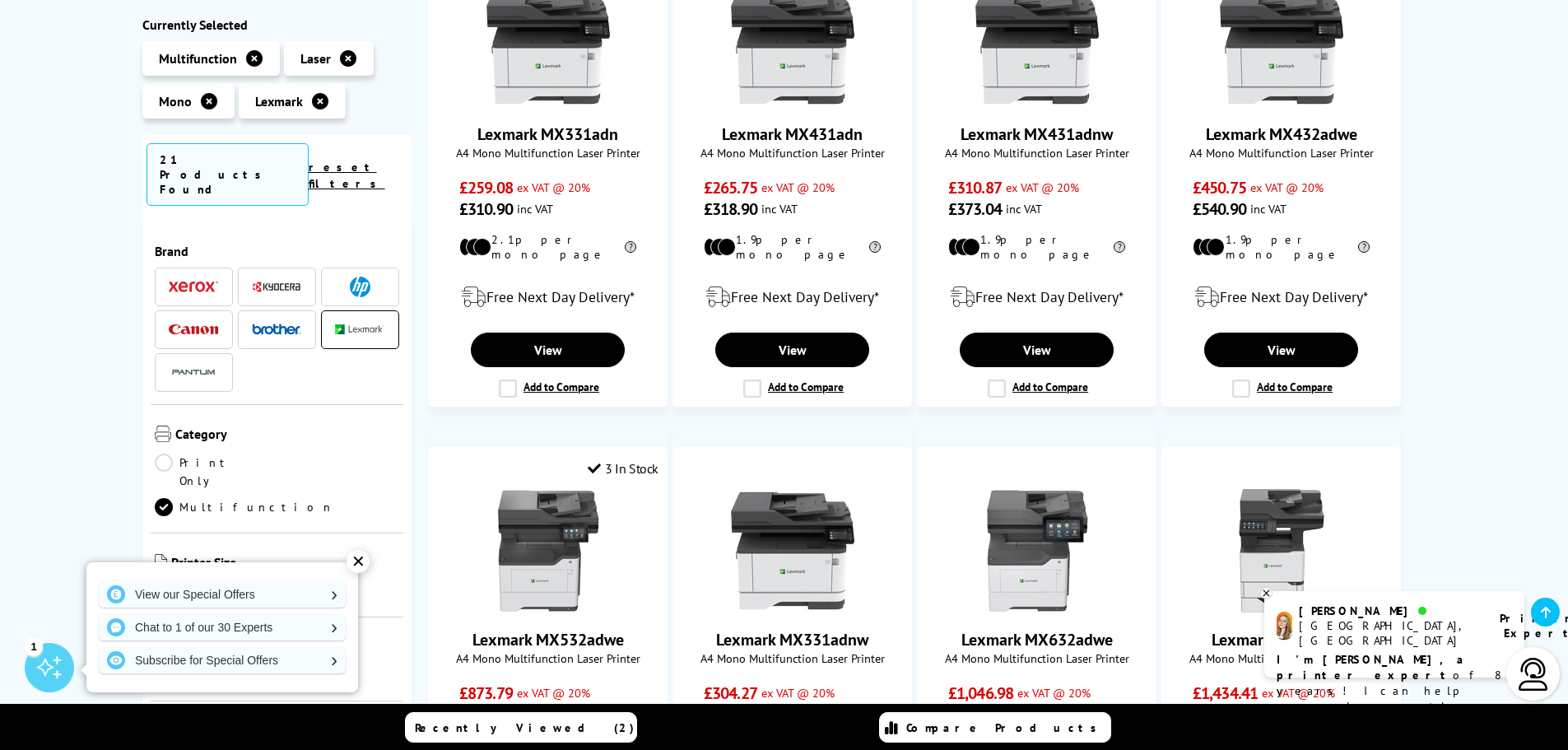
scroll to position [247, 0]
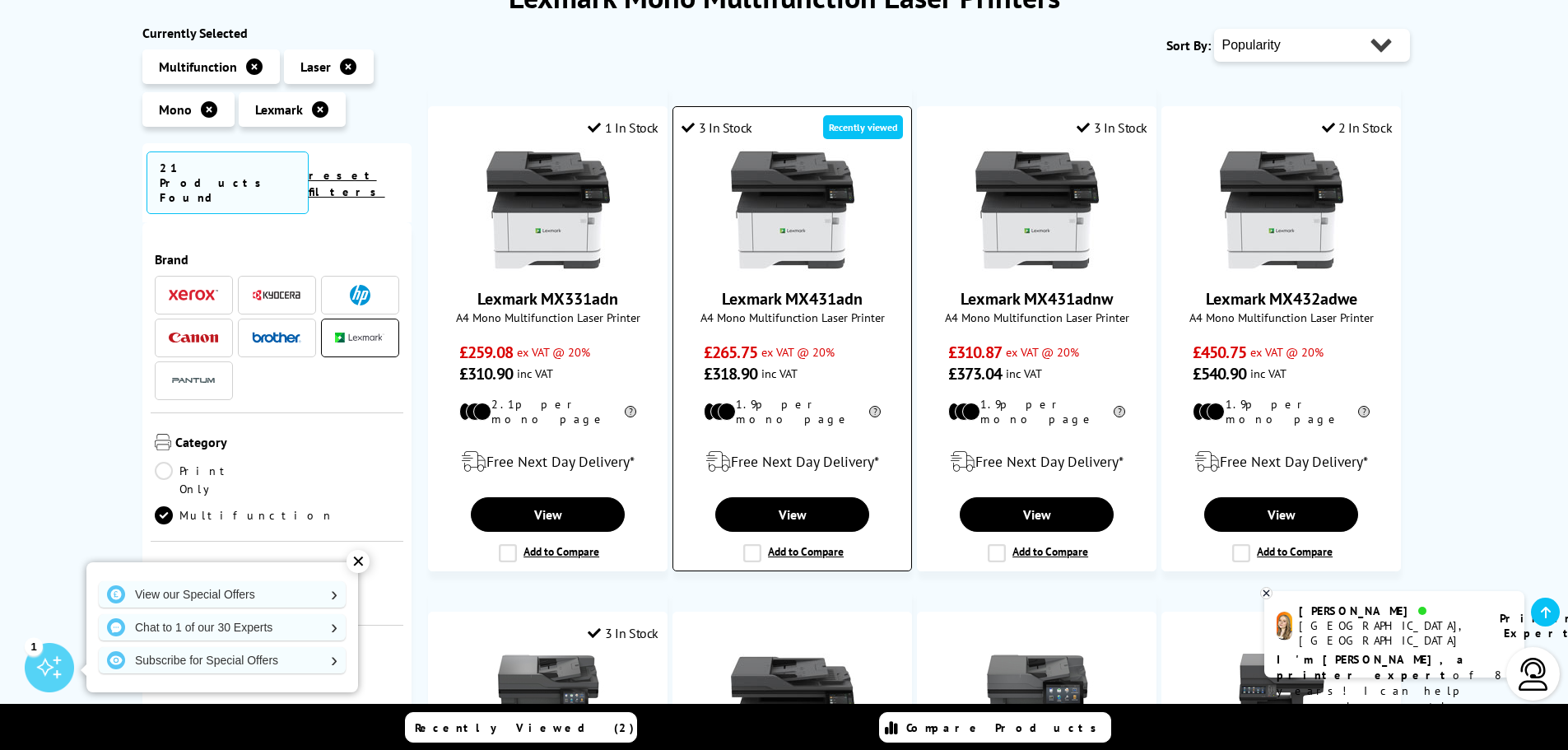
click at [790, 225] on img at bounding box center [792, 210] width 123 height 123
